Goal: Task Accomplishment & Management: Complete application form

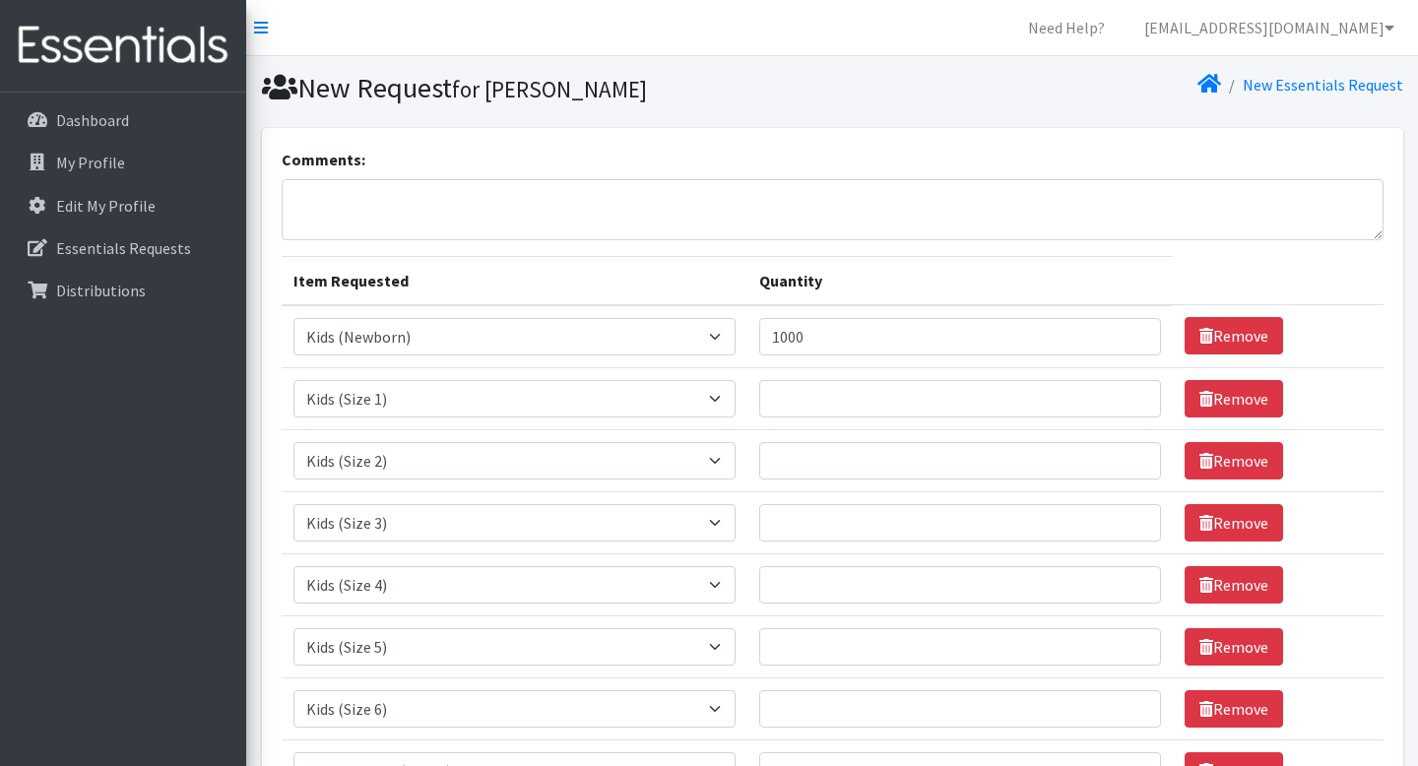
select select "5480"
select select "5481"
select select "5482"
select select "5483"
select select "5484"
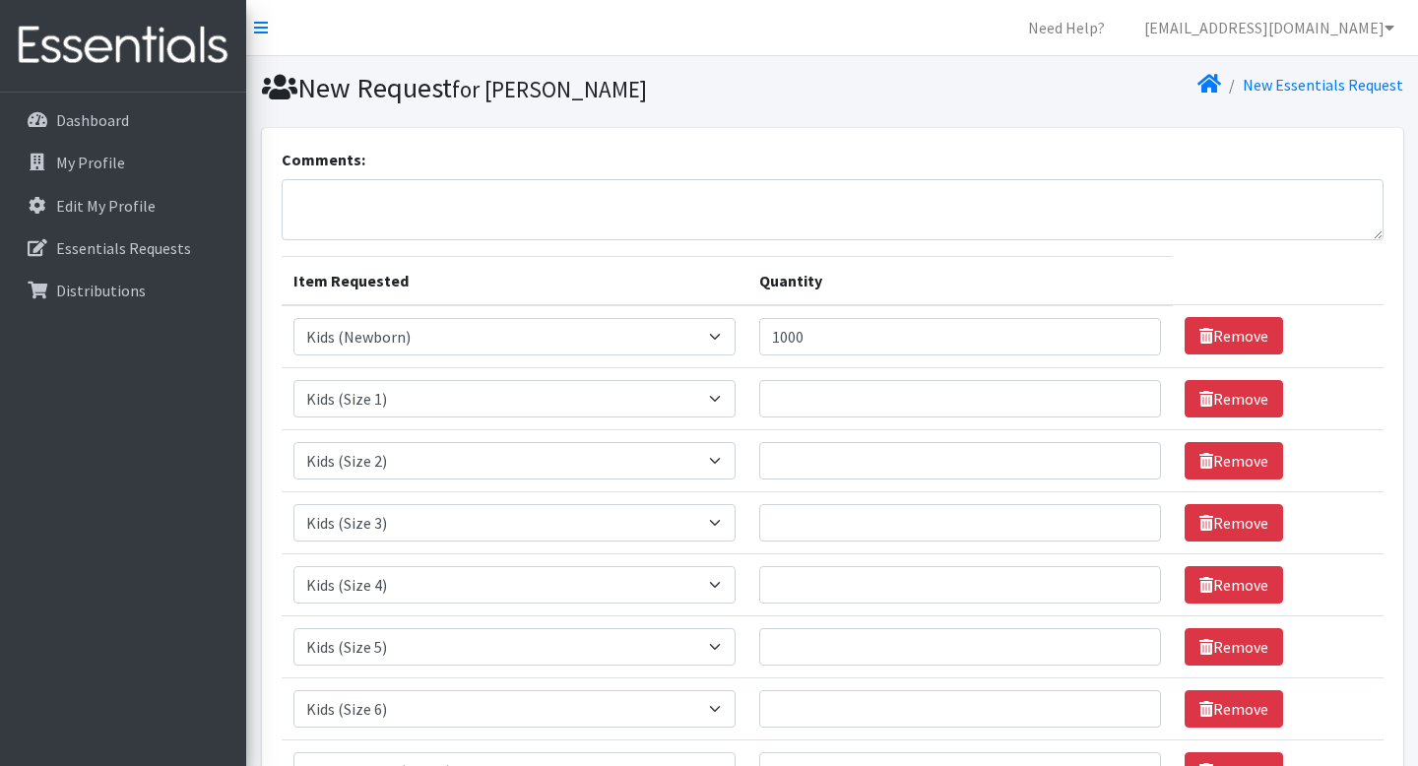
select select "5485"
select select "5486"
select select "5487"
select select "5488"
select select "5491"
